Goal: Task Accomplishment & Management: Manage account settings

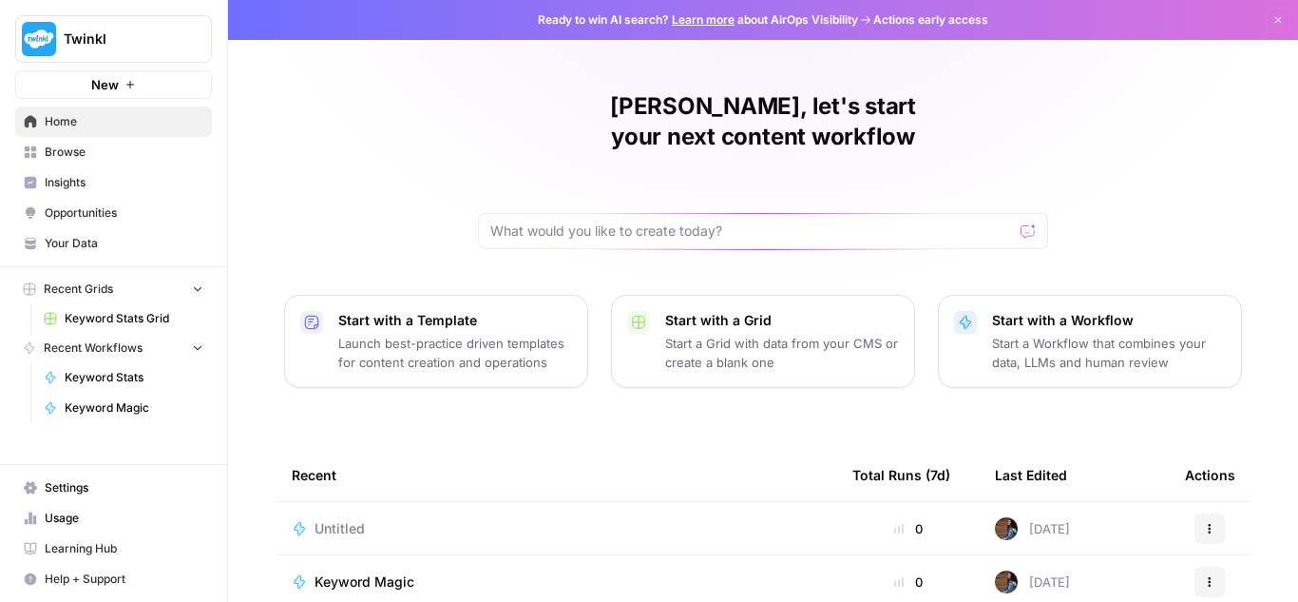
scroll to position [95, 0]
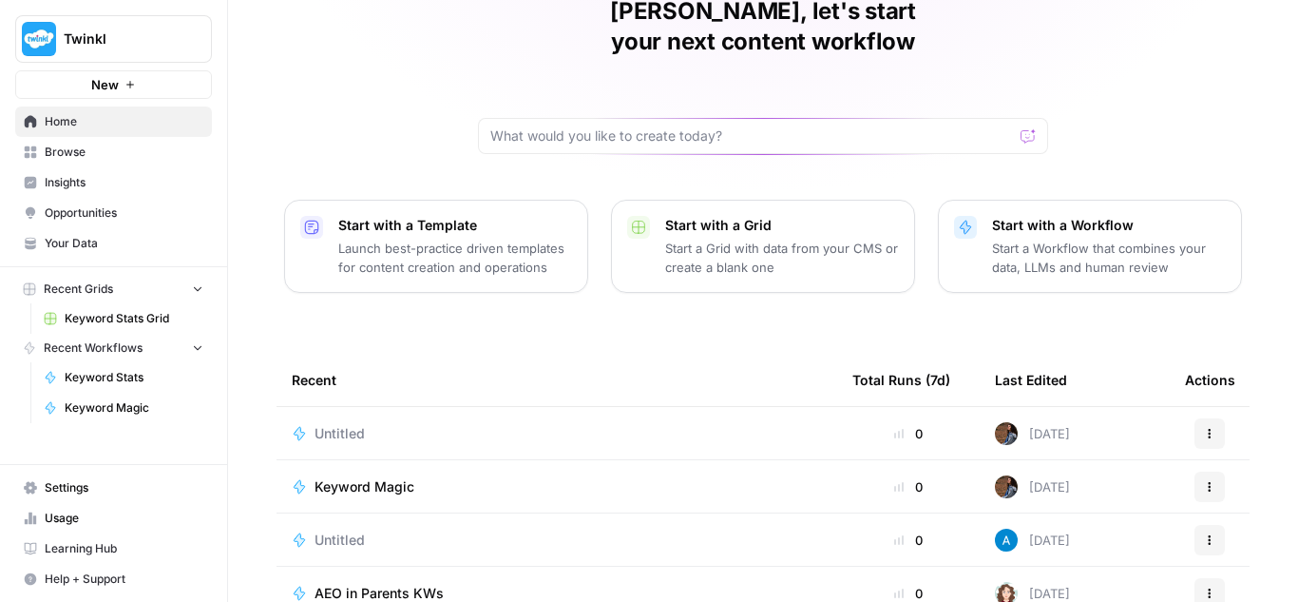
click at [367, 477] on span "Keyword Magic" at bounding box center [365, 486] width 100 height 19
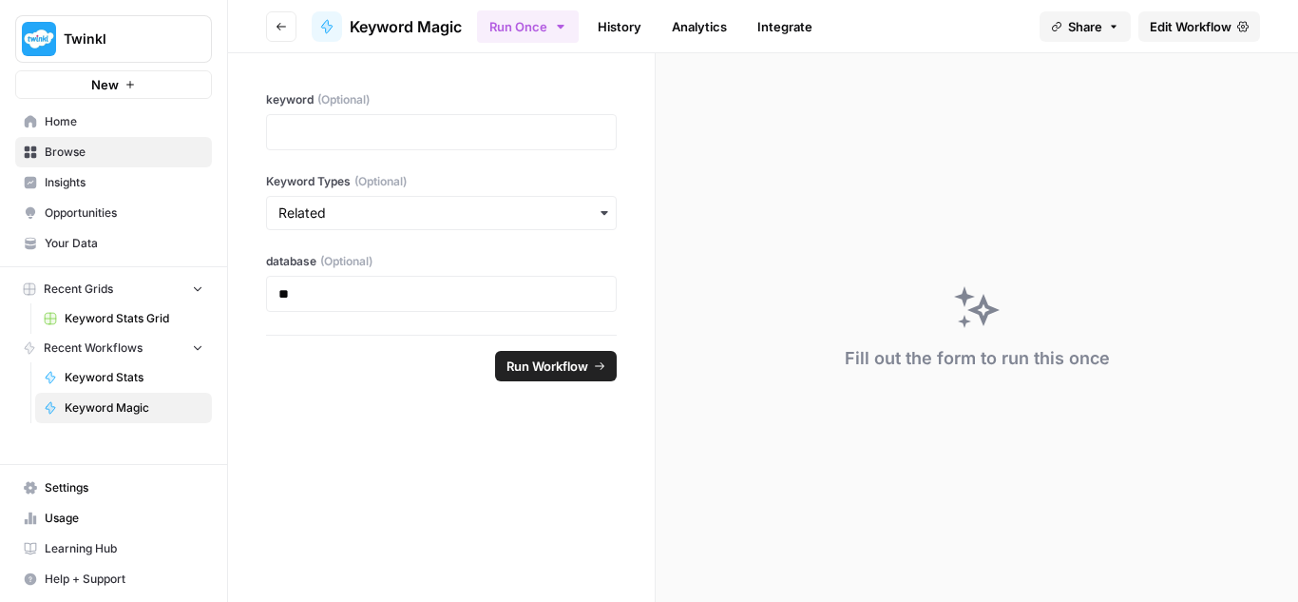
click at [282, 26] on icon "button" at bounding box center [281, 26] width 11 height 11
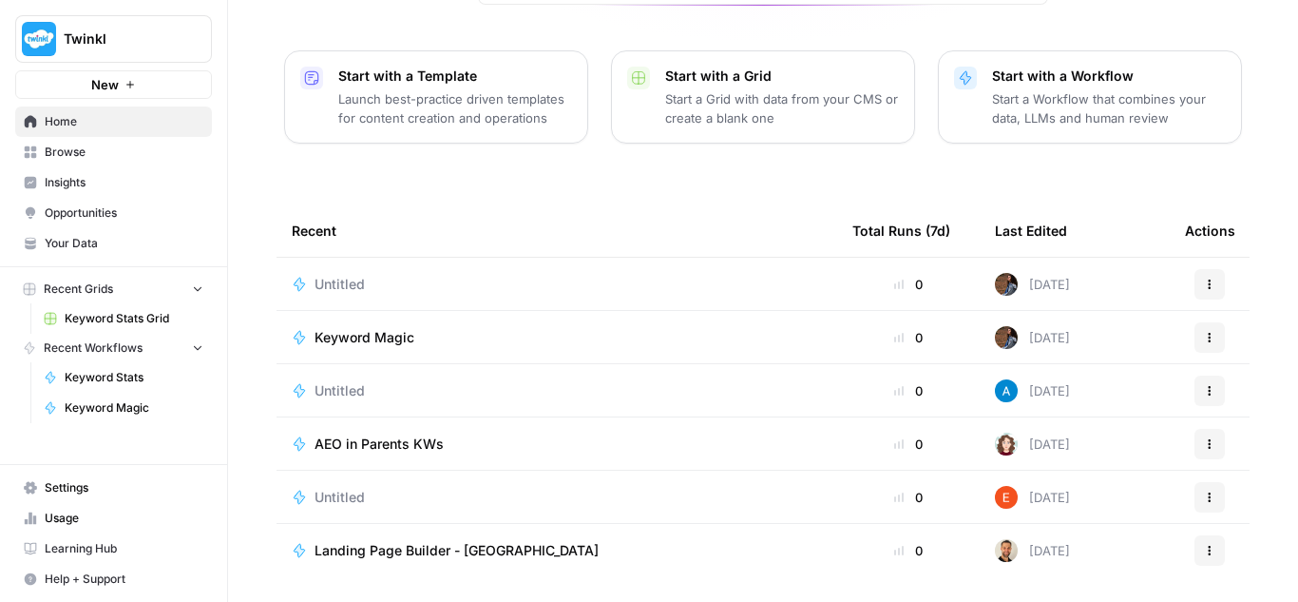
scroll to position [273, 0]
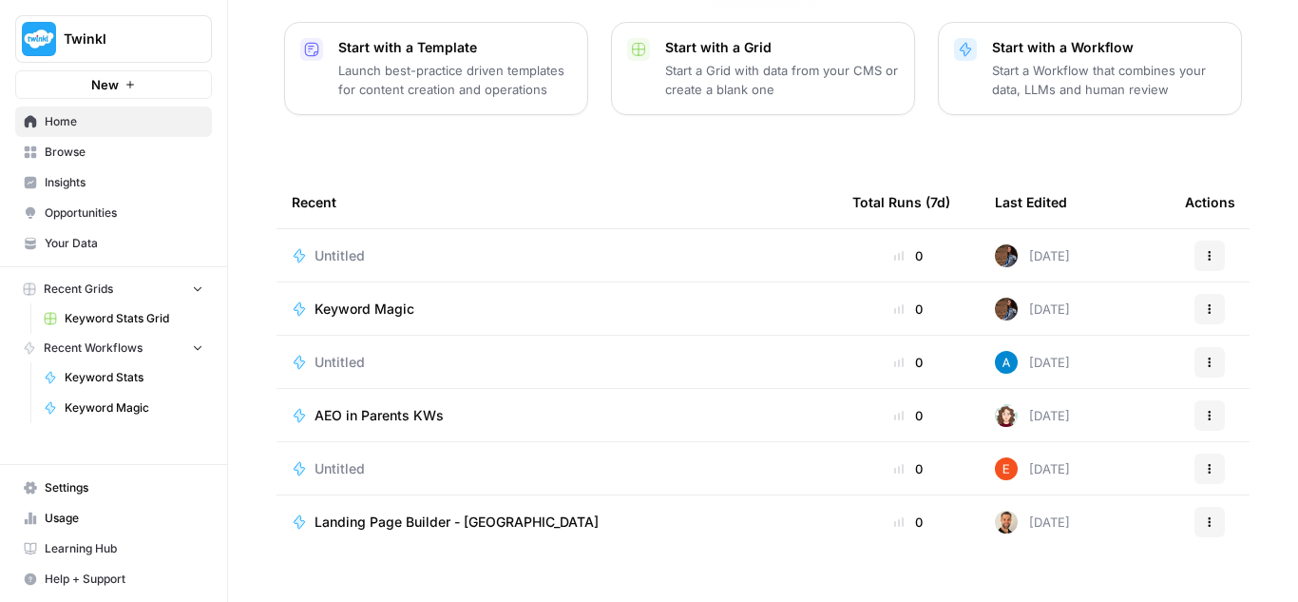
click at [413, 406] on span "AEO in Parents KWs" at bounding box center [379, 415] width 129 height 19
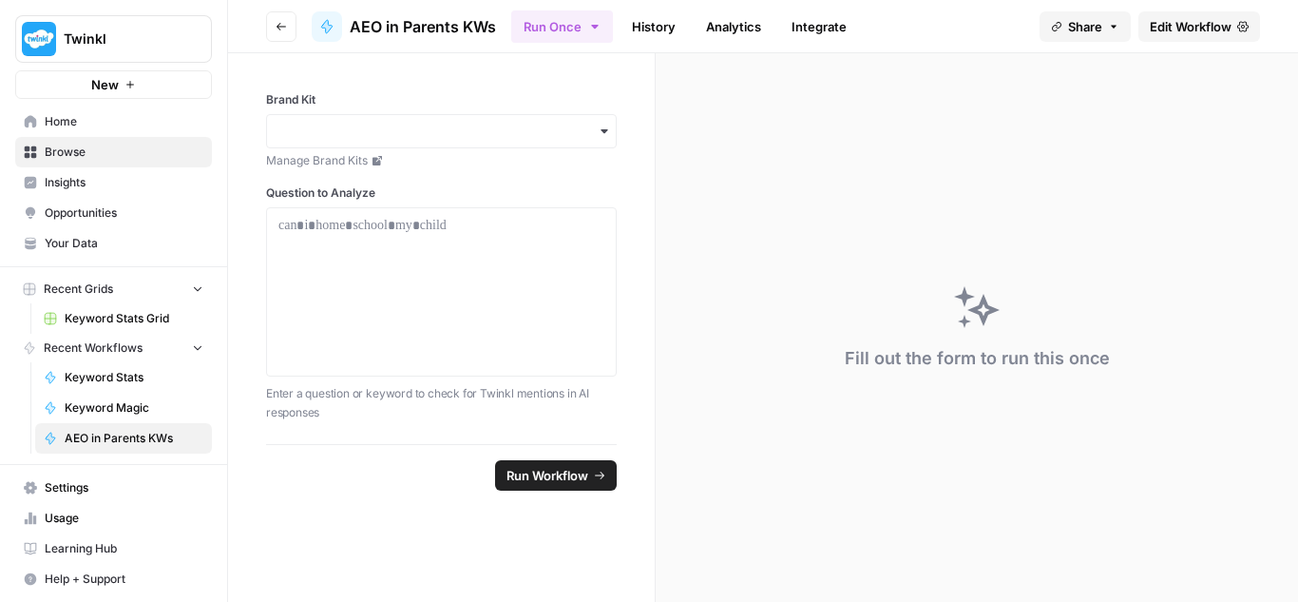
click at [279, 24] on icon "button" at bounding box center [281, 26] width 11 height 11
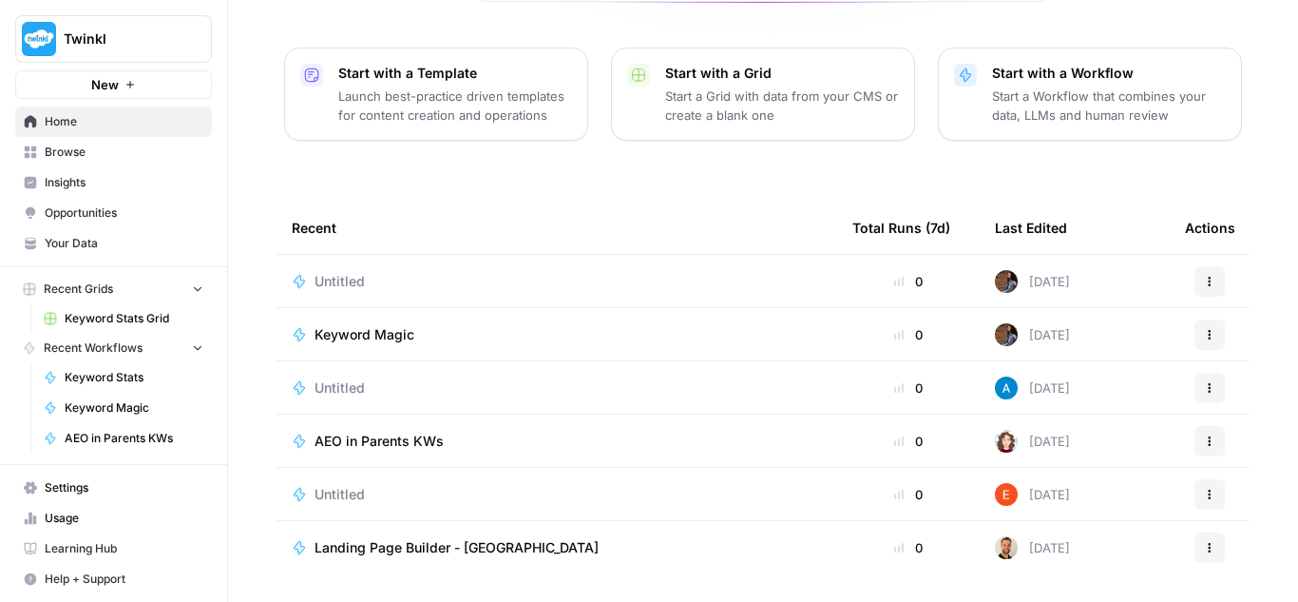
scroll to position [273, 0]
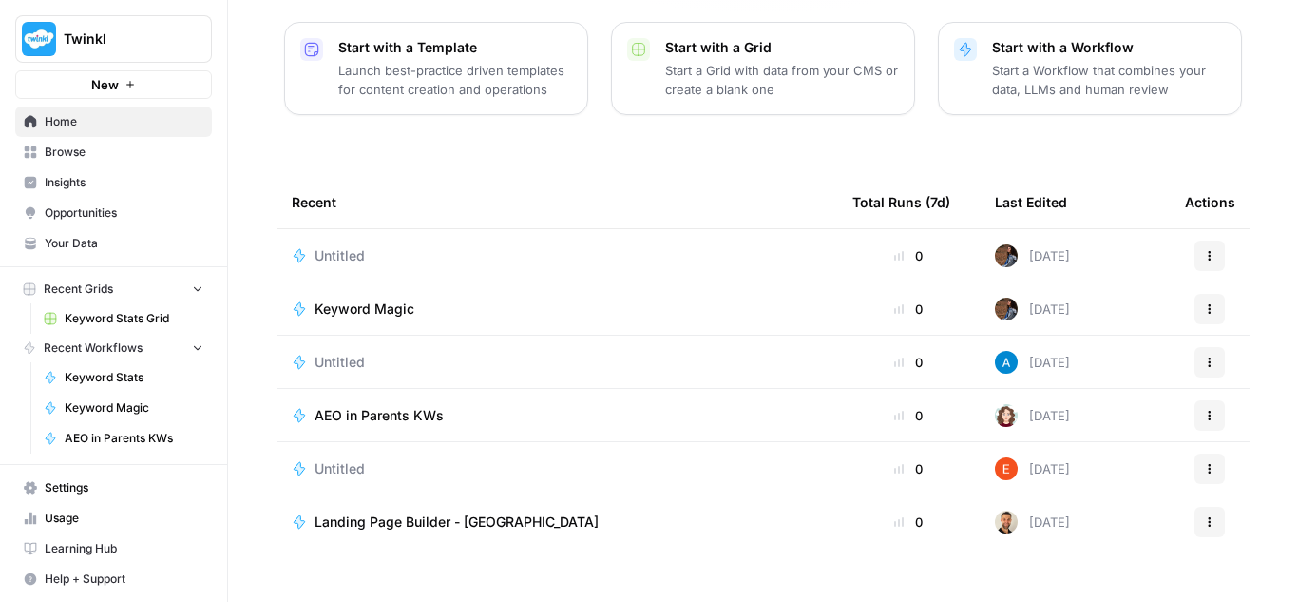
click at [329, 246] on span "Untitled" at bounding box center [340, 255] width 50 height 19
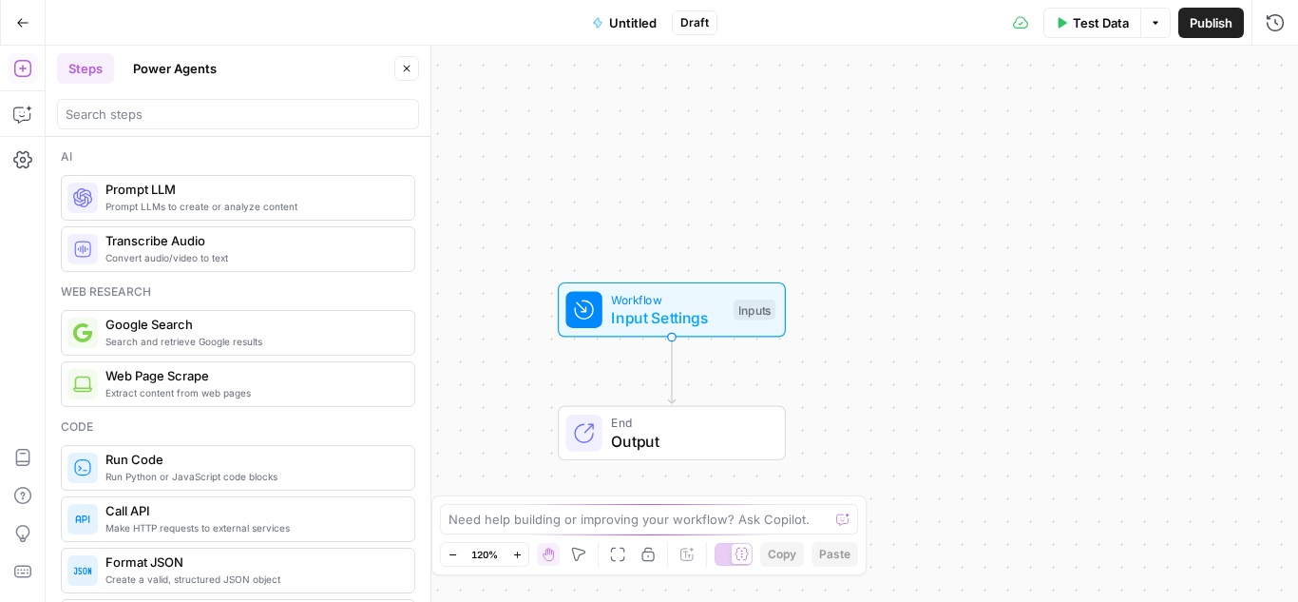
click at [17, 17] on icon "button" at bounding box center [22, 22] width 13 height 13
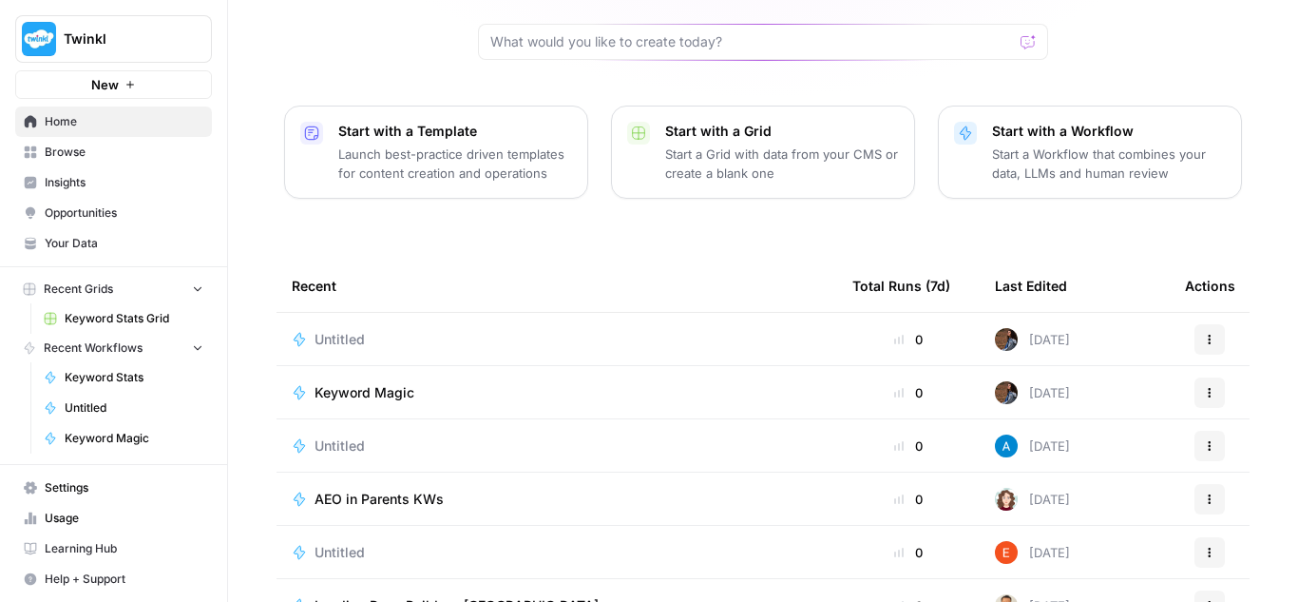
scroll to position [190, 0]
click at [1204, 333] on icon "button" at bounding box center [1209, 338] width 11 height 11
click at [1058, 396] on span "Delete" at bounding box center [1119, 395] width 152 height 19
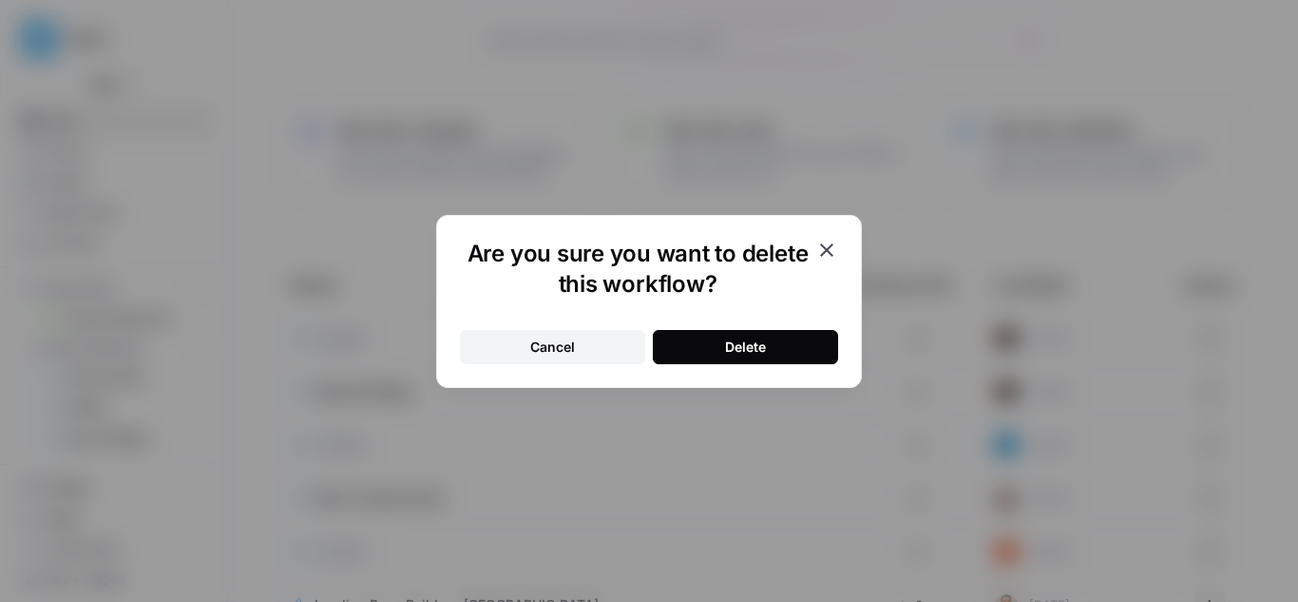
click at [701, 345] on button "Delete" at bounding box center [745, 347] width 185 height 34
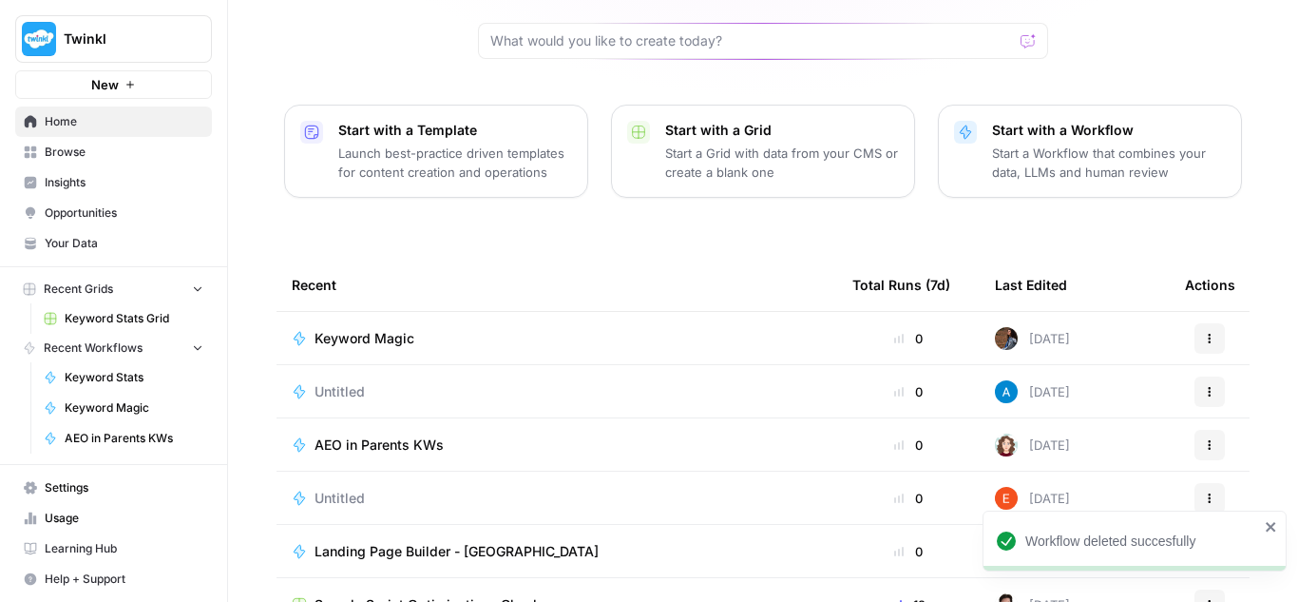
click at [332, 329] on span "Keyword Magic" at bounding box center [365, 338] width 100 height 19
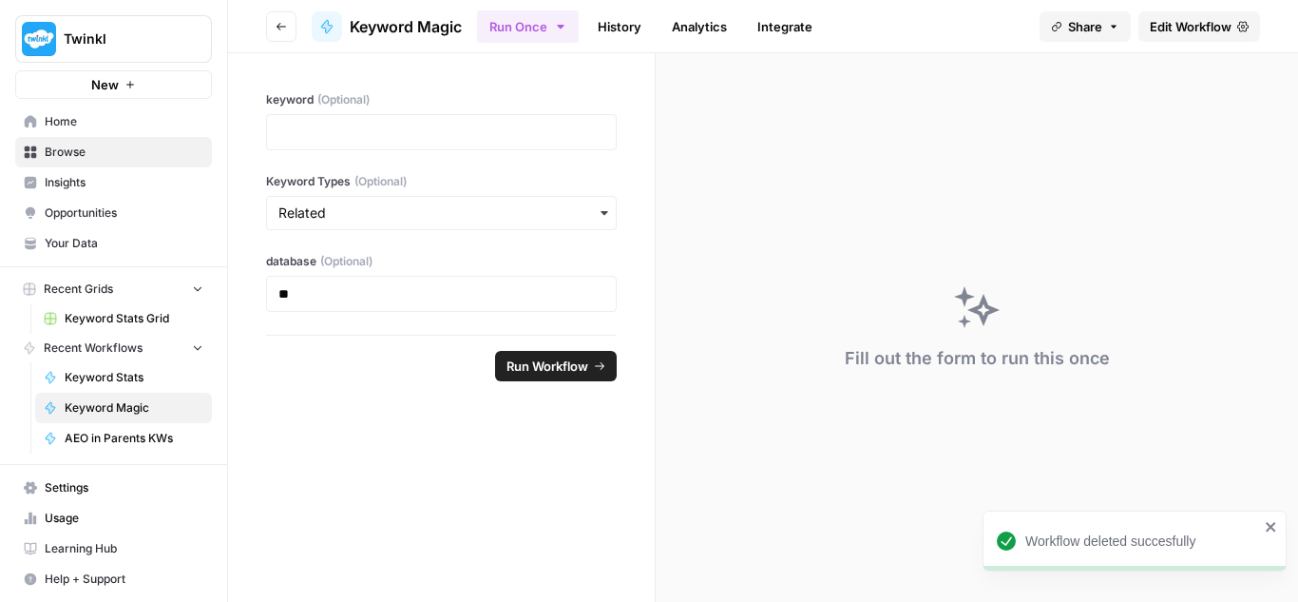
click at [1163, 28] on span "Edit Workflow" at bounding box center [1191, 26] width 82 height 19
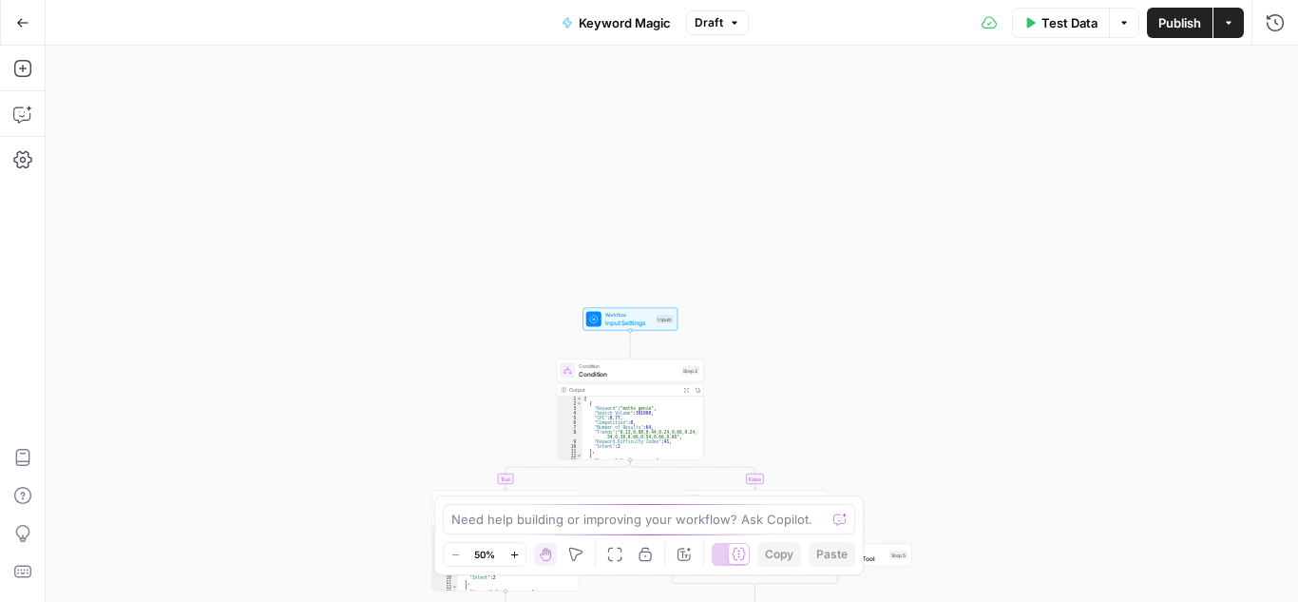
click at [17, 16] on icon "button" at bounding box center [22, 22] width 13 height 13
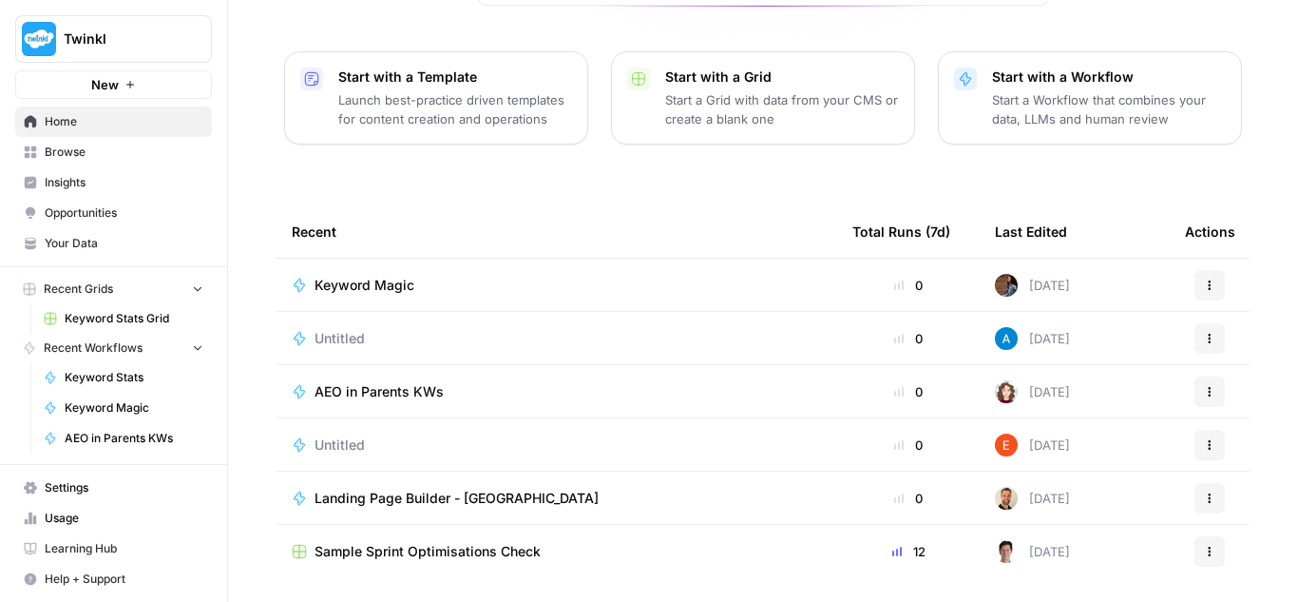
scroll to position [273, 0]
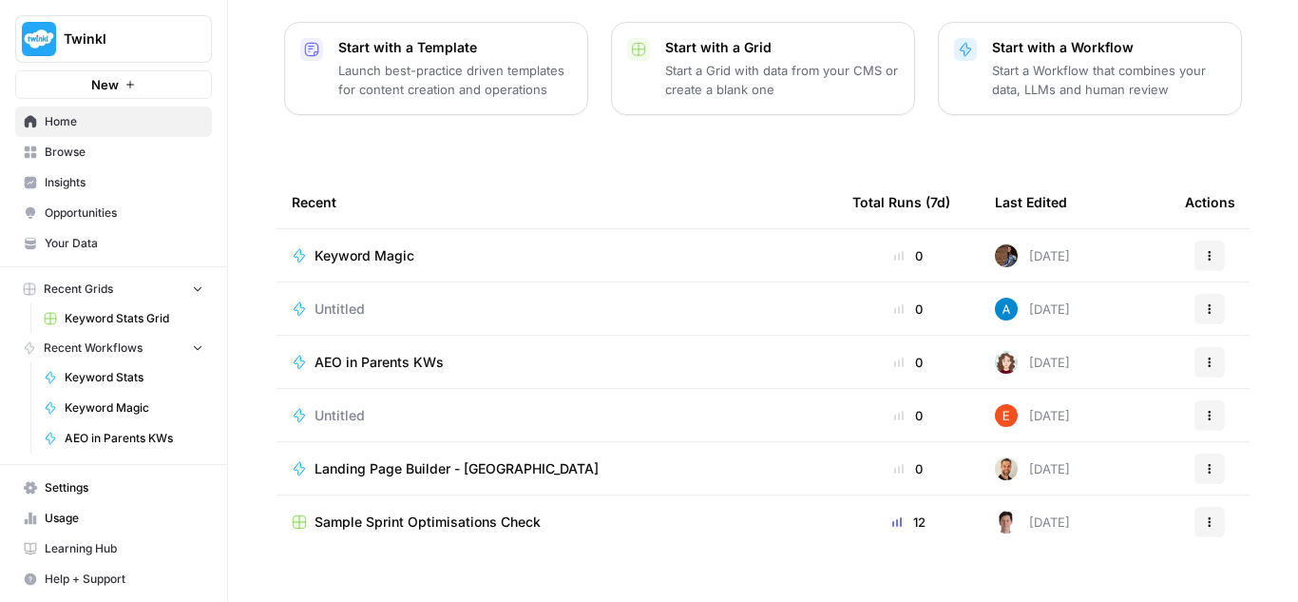
click at [1204, 516] on icon "button" at bounding box center [1209, 521] width 11 height 11
click at [1266, 507] on div "[PERSON_NAME], let's start your next content workflow Start with a Template Lau…" at bounding box center [763, 179] width 1070 height 905
